Goal: Transaction & Acquisition: Purchase product/service

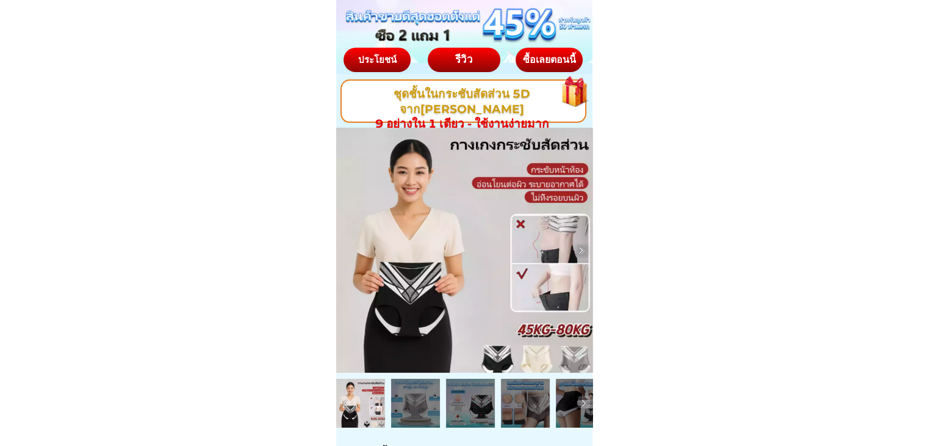
click at [555, 62] on div at bounding box center [574, 87] width 51 height 52
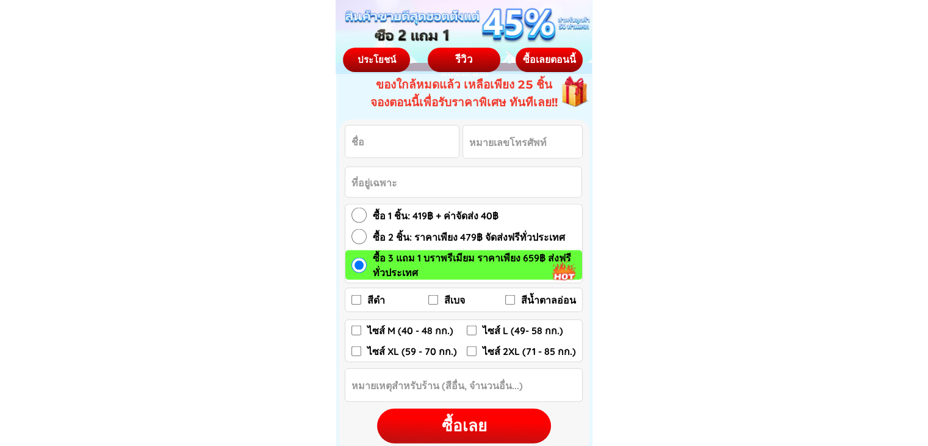
scroll to position [7248, 0]
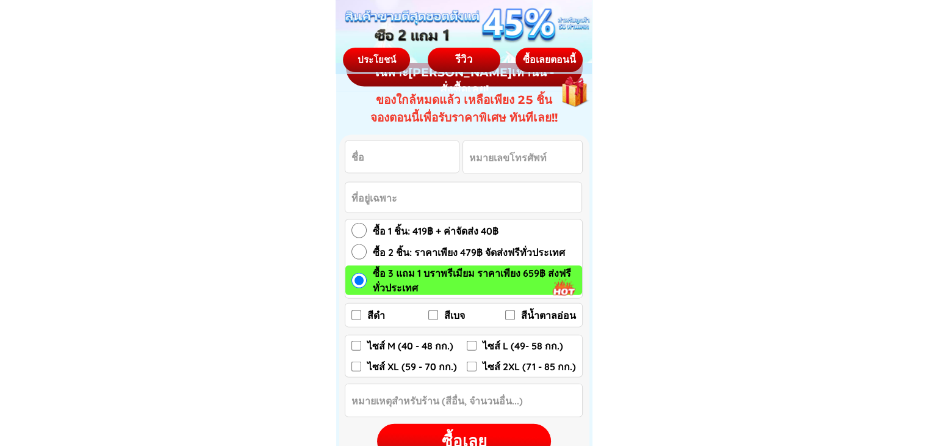
click at [389, 146] on input "Input full_name" at bounding box center [402, 157] width 114 height 32
type input "TETS"
click at [500, 162] on input "Input phone_number" at bounding box center [522, 157] width 119 height 32
type input "0964125666"
click at [422, 203] on input "Input address" at bounding box center [463, 197] width 236 height 30
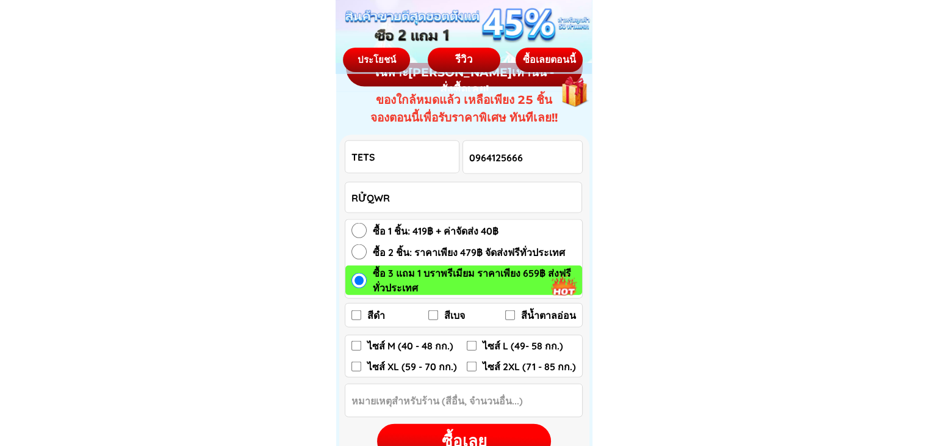
type input "RỬQWR"
click at [352, 229] on input "ซื้อ 1 ชิ้น: 419฿ + ค่าจัดส่ง 40฿" at bounding box center [359, 230] width 15 height 15
radio input "true"
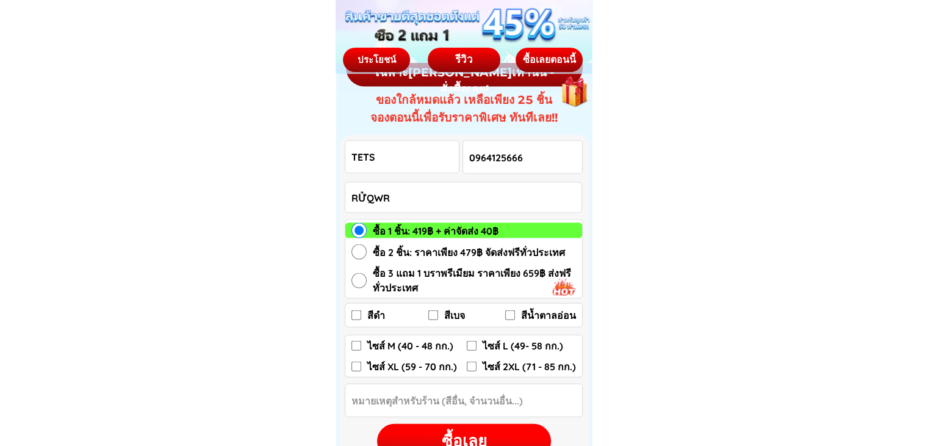
click at [352, 319] on label "สีดำ" at bounding box center [390, 315] width 77 height 20
click at [352, 319] on input "สีดำ" at bounding box center [357, 315] width 10 height 10
checkbox input "true"
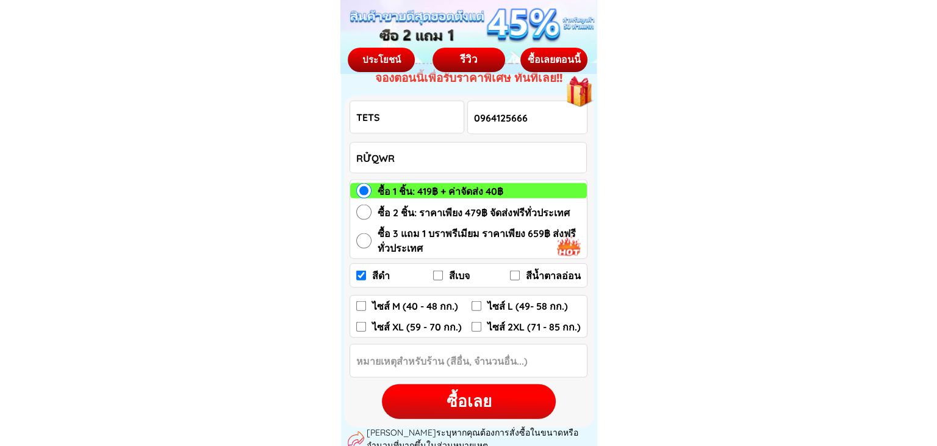
scroll to position [7309, 0]
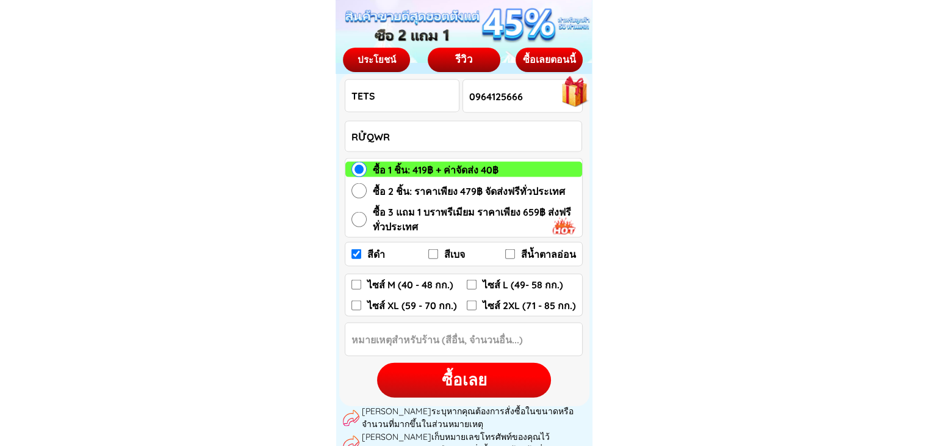
click at [438, 337] on input "Input Order notes" at bounding box center [463, 339] width 237 height 32
type input "AVV"
click at [477, 304] on label "ไซส์ 2XL (71 - 85 กก.)" at bounding box center [524, 305] width 115 height 15
click at [477, 304] on input "ไซส์ 2XL (71 - 85 กก.)" at bounding box center [472, 305] width 10 height 10
checkbox input "true"
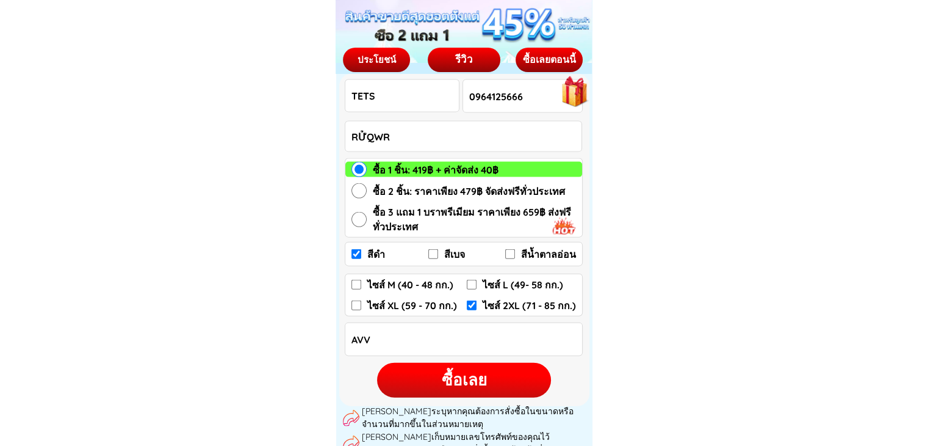
drag, startPoint x: 491, startPoint y: 388, endPoint x: 488, endPoint y: 397, distance: 8.9
click at [491, 389] on div "ซื้อเลย" at bounding box center [464, 380] width 174 height 24
checkbox input "true"
checkbox input "false"
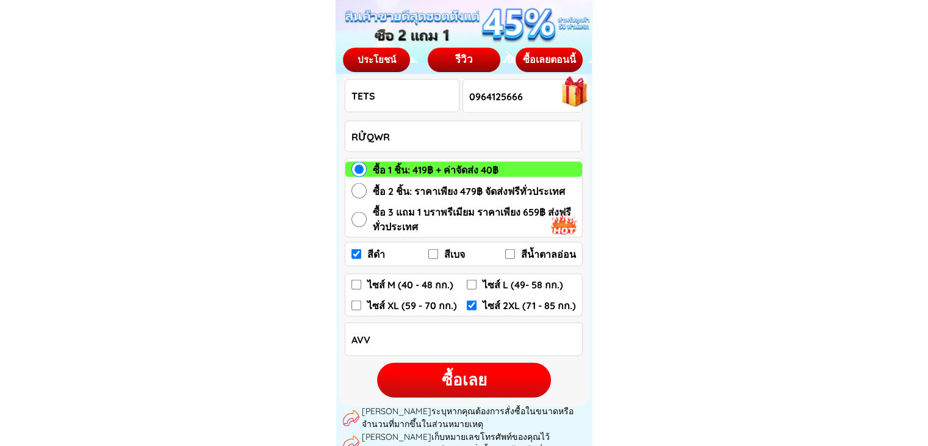
checkbox input "false"
checkbox input "true"
radio input "true"
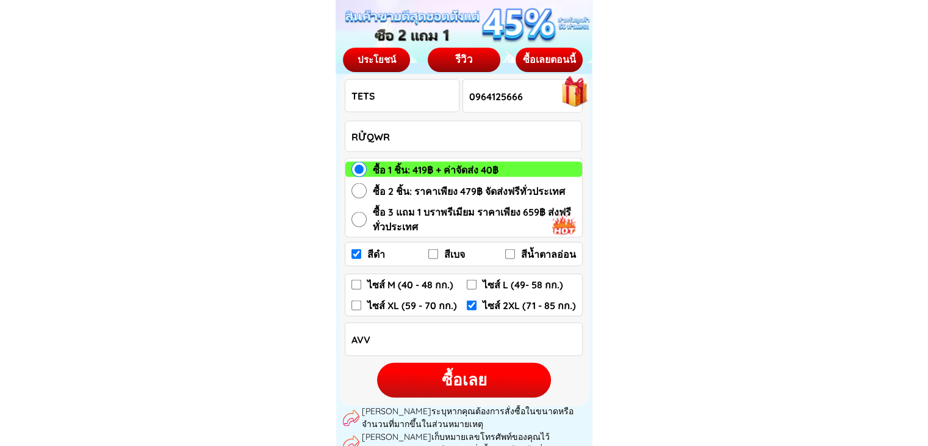
radio input "true"
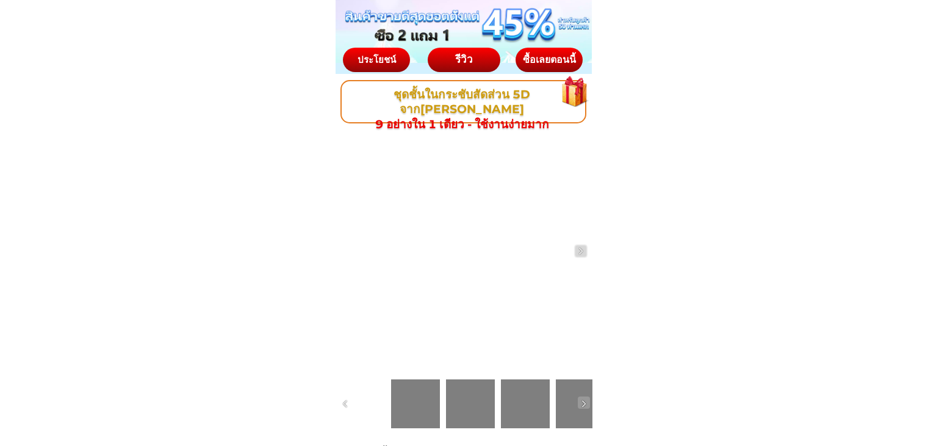
scroll to position [7309, 0]
